Goal: Check status: Check status

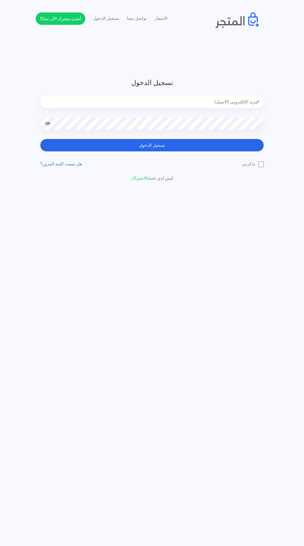
type input "noha_mae86@yahoo.com"
click at [40, 139] on button "تسجيل الدخول" at bounding box center [151, 145] width 223 height 12
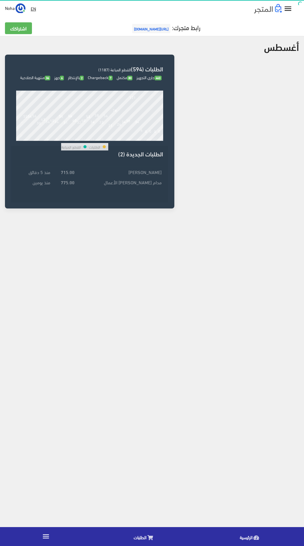
click at [149, 535] on icon at bounding box center [150, 537] width 6 height 5
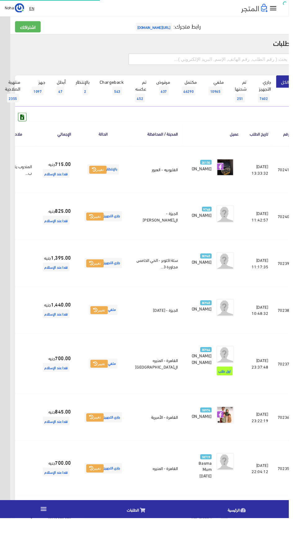
click at [185, 61] on input "text" at bounding box center [220, 62] width 171 height 12
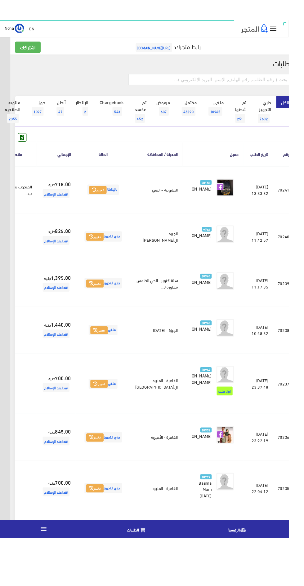
scroll to position [0, -16]
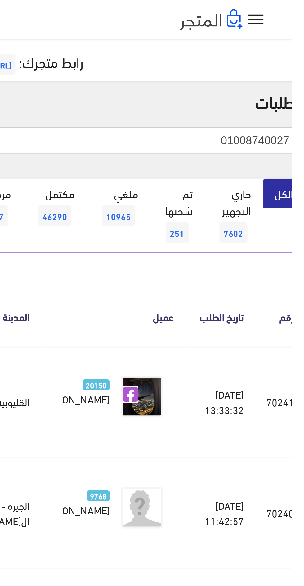
type input "01008740027"
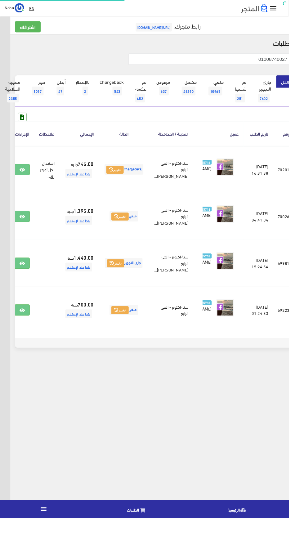
scroll to position [0, -16]
click at [26, 181] on icon at bounding box center [23, 178] width 6 height 5
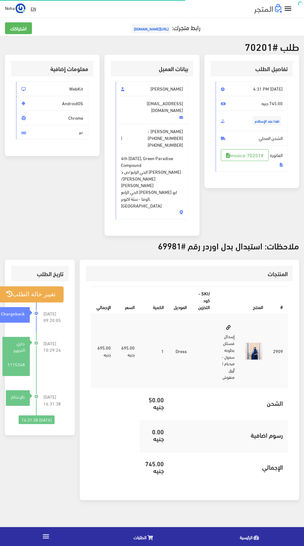
scroll to position [0, -4]
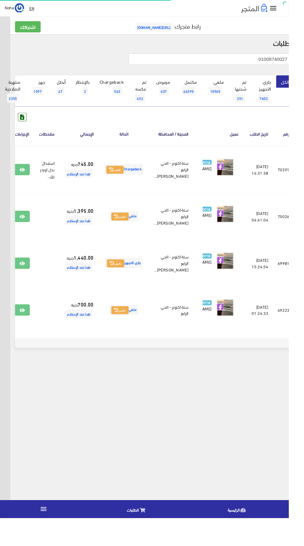
scroll to position [0, -16]
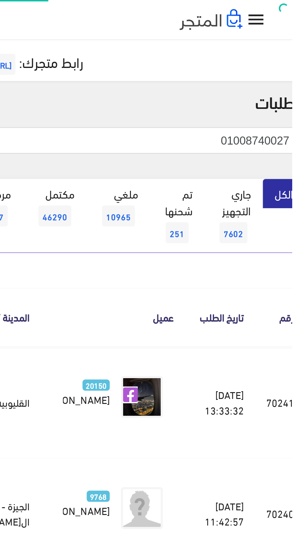
scroll to position [0, -16]
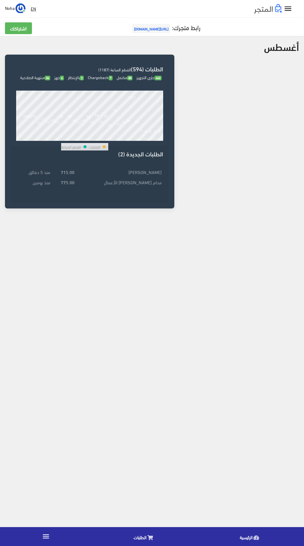
click at [153, 187] on td "مدام نبيلة صالح الأعمال" at bounding box center [119, 182] width 87 height 10
click at [141, 177] on td "Gehad Mustafa" at bounding box center [119, 172] width 87 height 10
click at [157, 533] on link "الطلبات" at bounding box center [145, 536] width 106 height 16
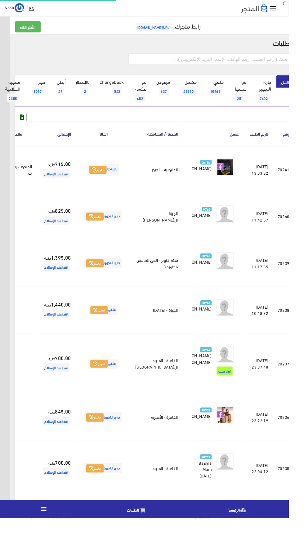
scroll to position [0, -16]
click at [191, 63] on input "text" at bounding box center [220, 62] width 171 height 12
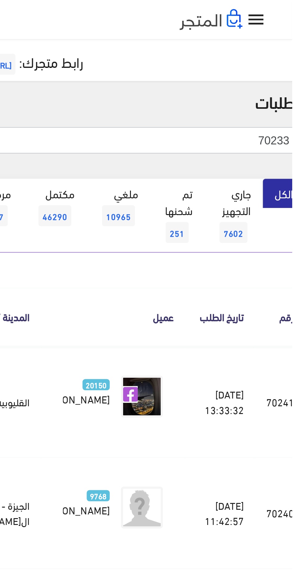
type input "70233"
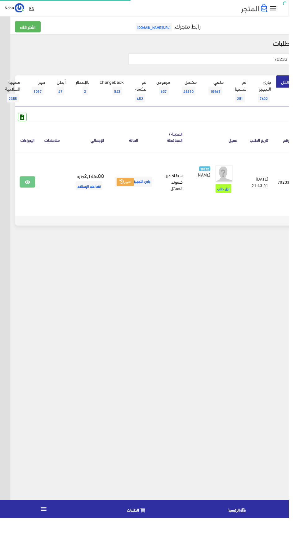
scroll to position [0, -16]
click at [31, 190] on link at bounding box center [29, 192] width 16 height 12
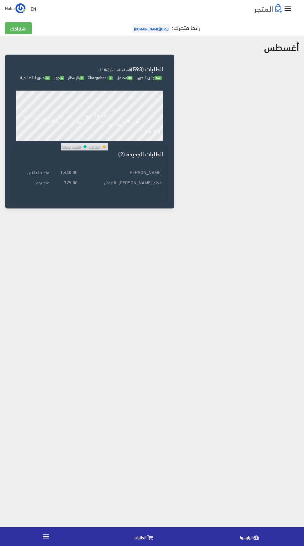
click at [153, 537] on link "الطلبات" at bounding box center [145, 536] width 106 height 16
click at [149, 535] on icon at bounding box center [150, 537] width 6 height 5
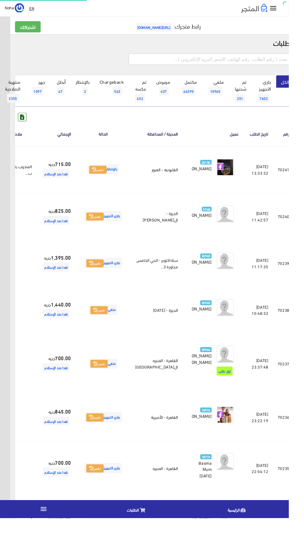
click at [178, 63] on input "text" at bounding box center [220, 62] width 171 height 12
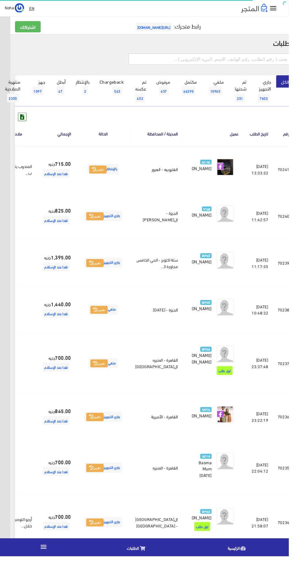
scroll to position [0, -16]
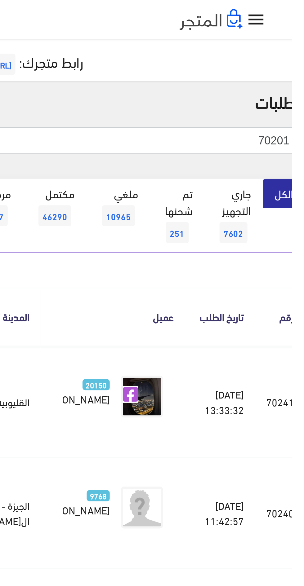
type input "70201"
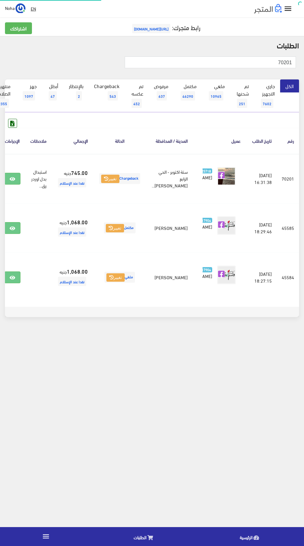
scroll to position [0, -16]
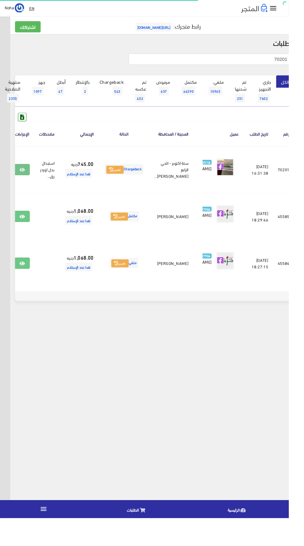
click at [26, 181] on icon at bounding box center [23, 178] width 6 height 5
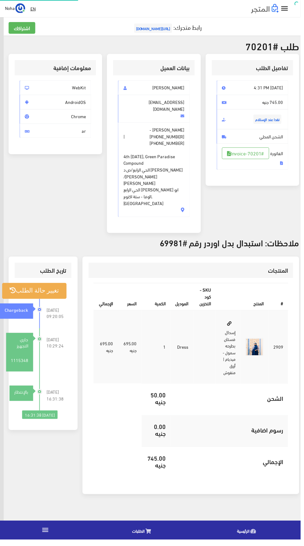
scroll to position [0, -4]
click at [256, 161] on link "#Invoice-70201" at bounding box center [248, 155] width 48 height 12
